Goal: Information Seeking & Learning: Learn about a topic

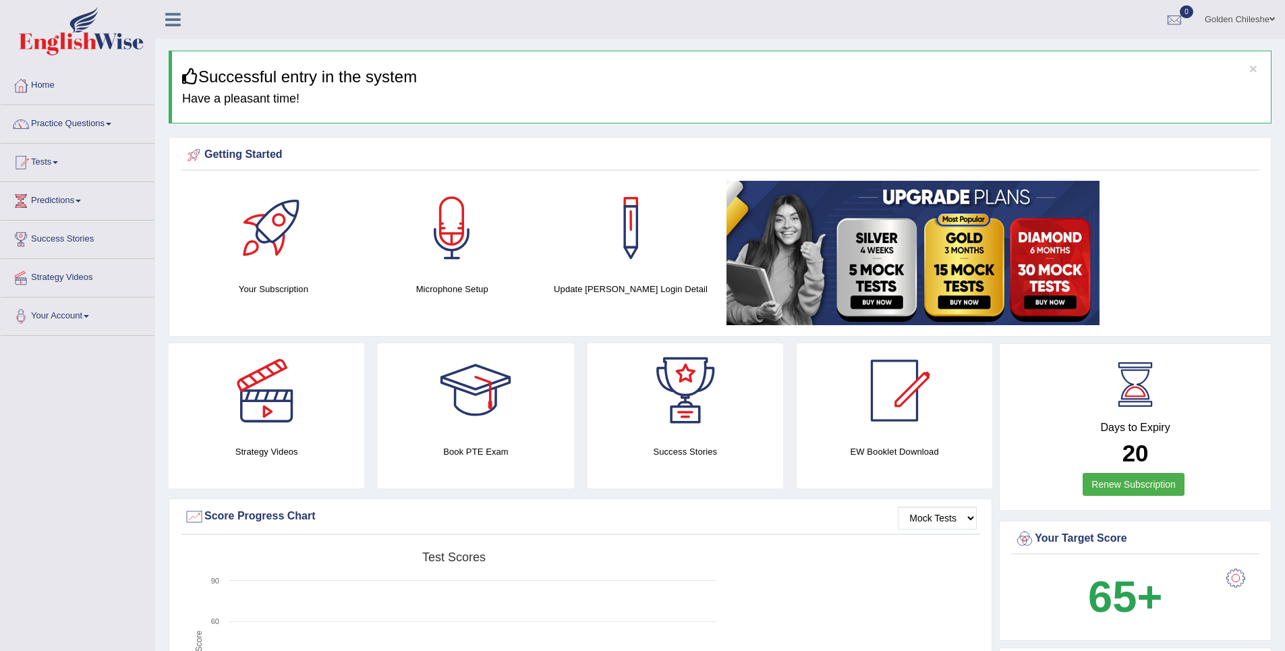
click at [79, 317] on link "Your Account" at bounding box center [78, 315] width 154 height 34
click at [468, 378] on div at bounding box center [475, 390] width 94 height 94
click at [54, 161] on link "Tests" at bounding box center [78, 161] width 154 height 34
click at [68, 194] on link "Take Practice Sectional Test" at bounding box center [88, 193] width 126 height 24
